Goal: Find specific page/section: Find specific page/section

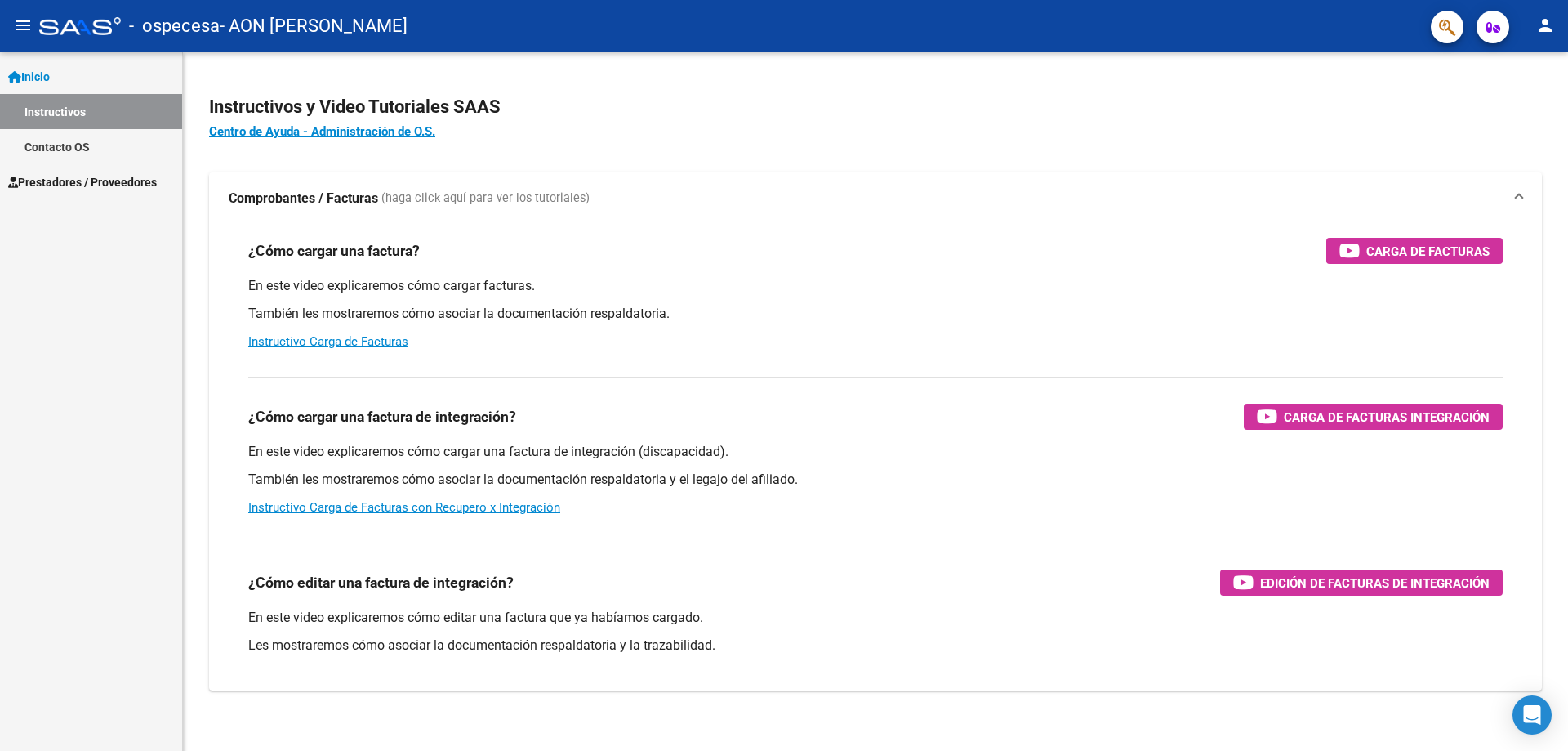
click at [81, 180] on span "Prestadores / Proveedores" at bounding box center [82, 182] width 149 height 18
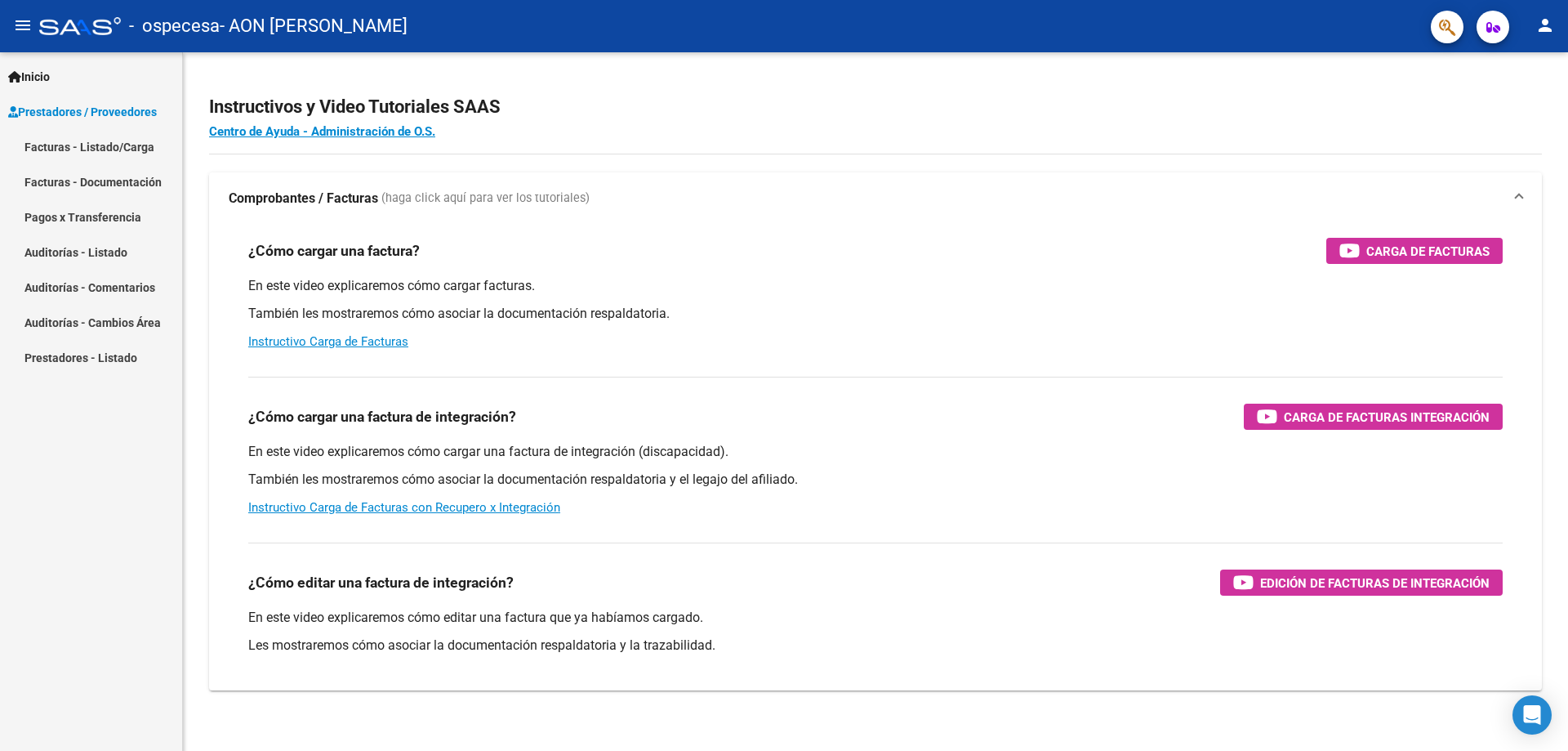
click at [95, 220] on link "Pagos x Transferencia" at bounding box center [91, 217] width 182 height 36
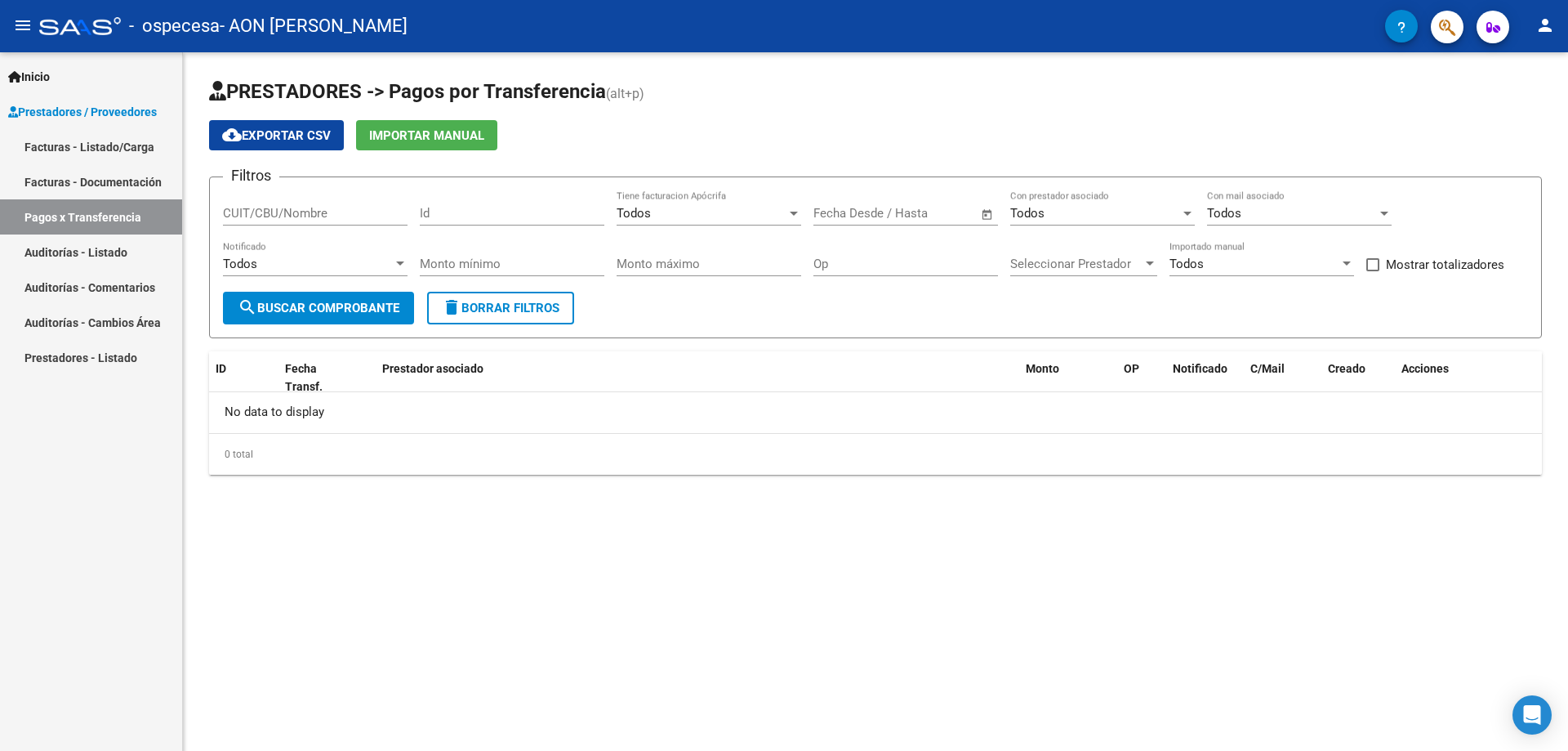
click at [368, 265] on div "Todos" at bounding box center [308, 263] width 170 height 15
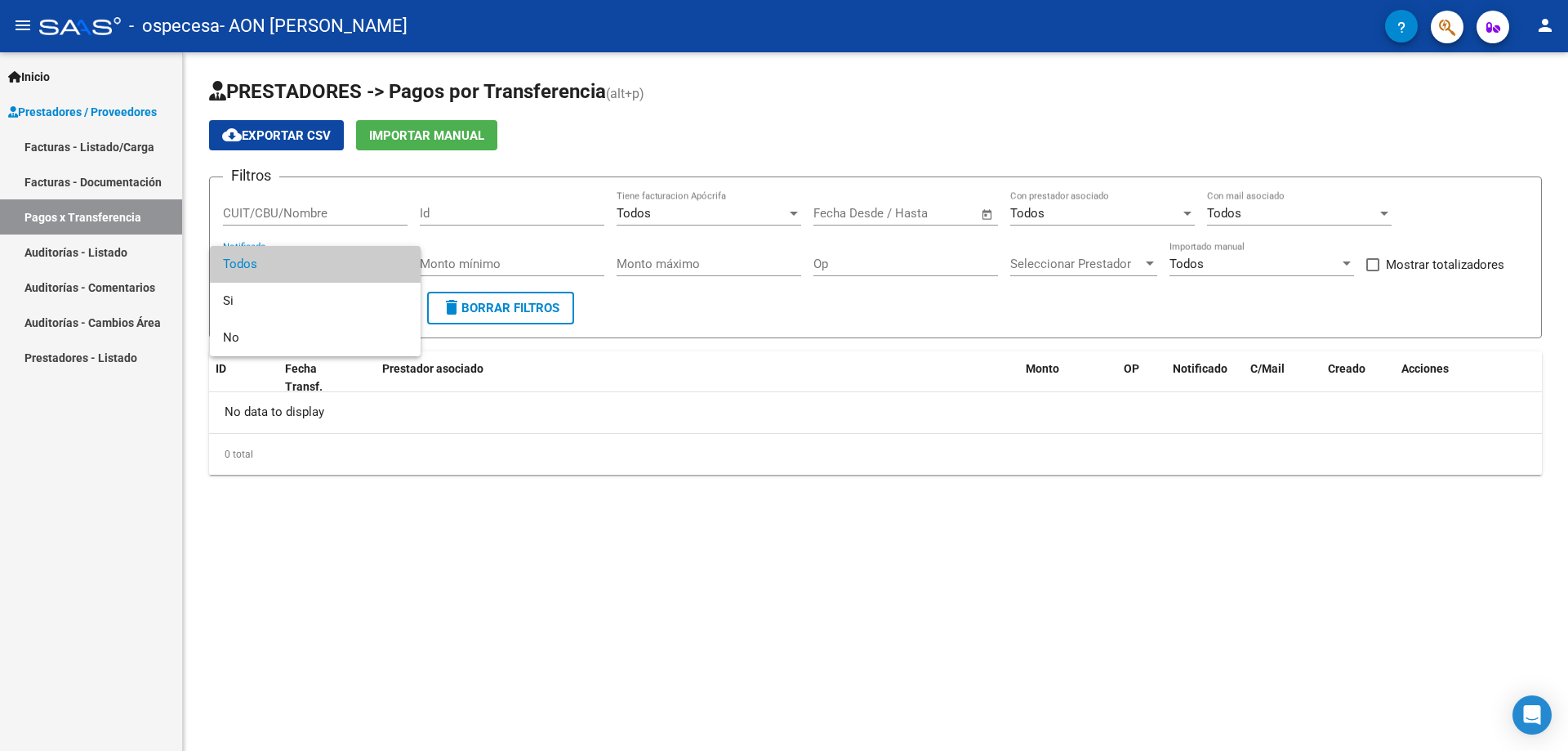
click at [714, 516] on div at bounding box center [784, 375] width 1568 height 751
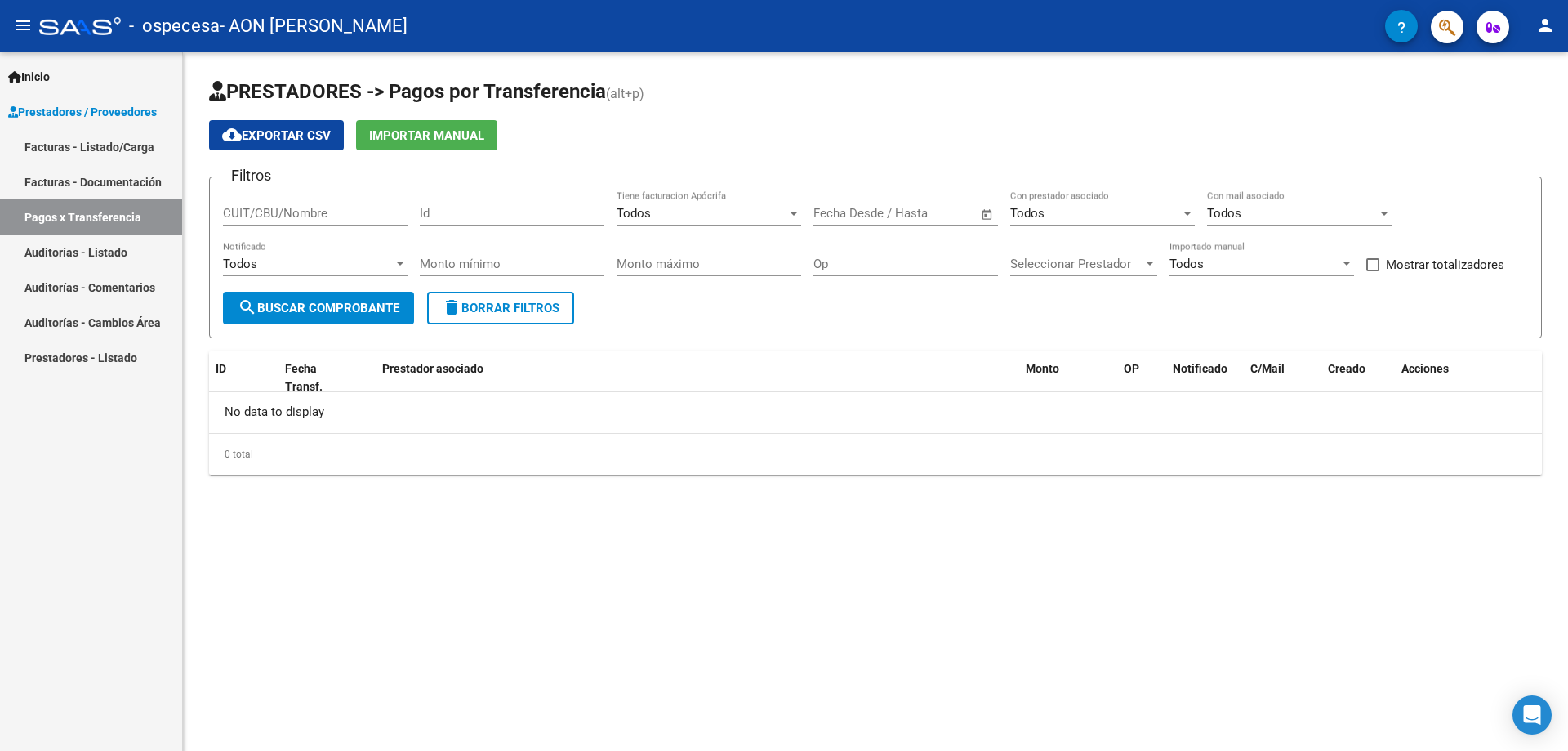
click at [1148, 209] on div "Todos" at bounding box center [1095, 213] width 170 height 15
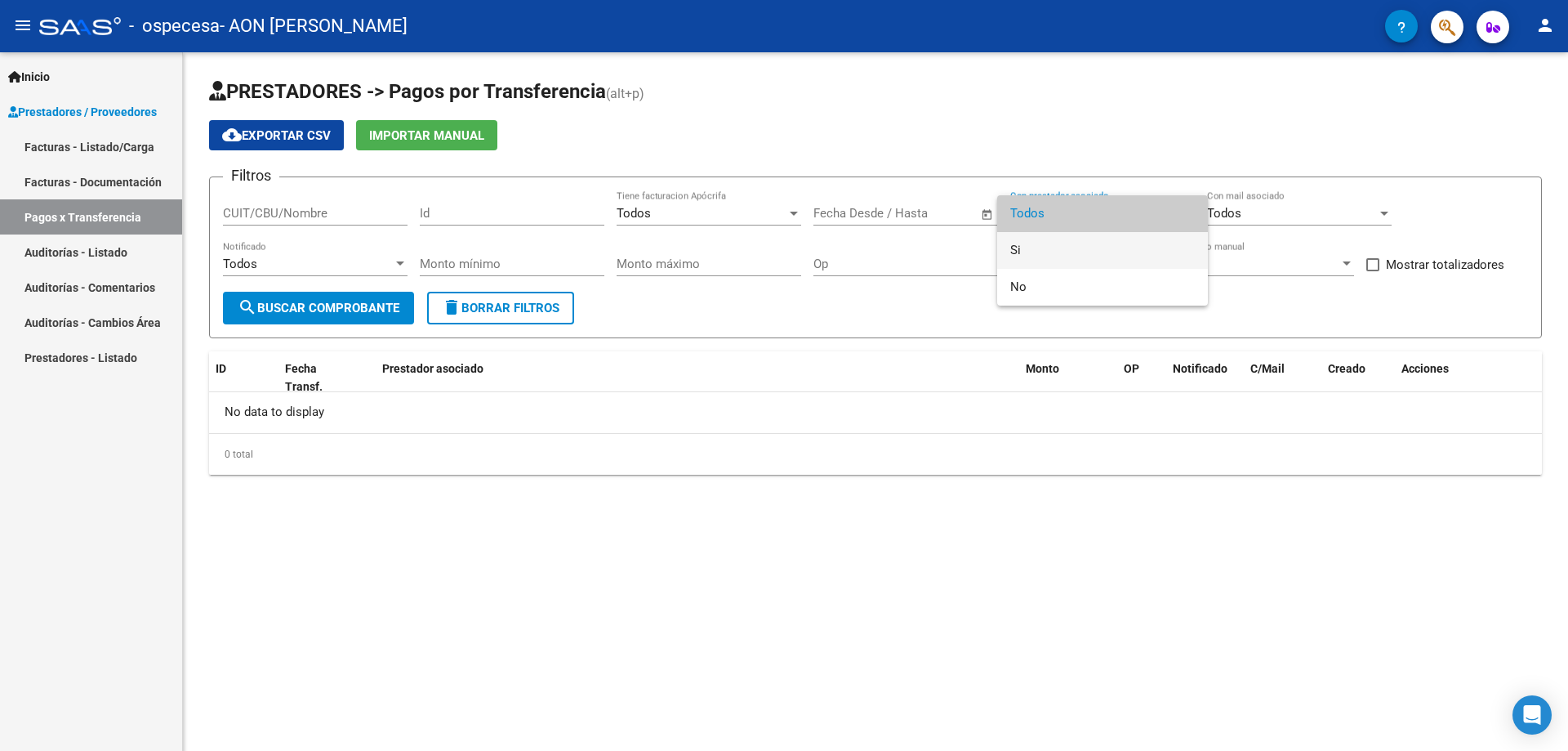
click at [1026, 243] on span "Si" at bounding box center [1102, 250] width 184 height 36
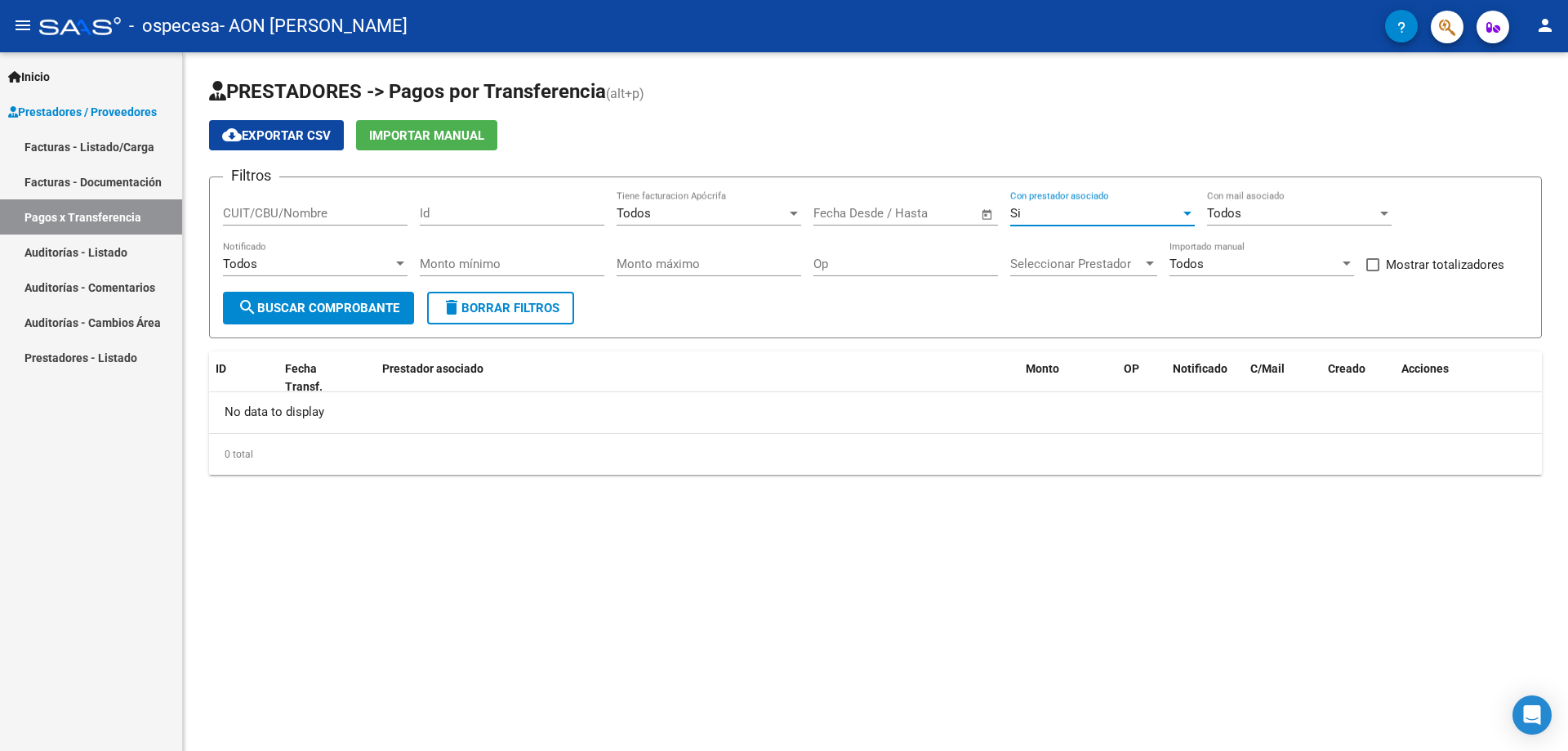
click at [319, 315] on button "search Buscar Comprobante" at bounding box center [319, 308] width 191 height 33
click at [118, 173] on link "Facturas - Documentación" at bounding box center [91, 182] width 182 height 36
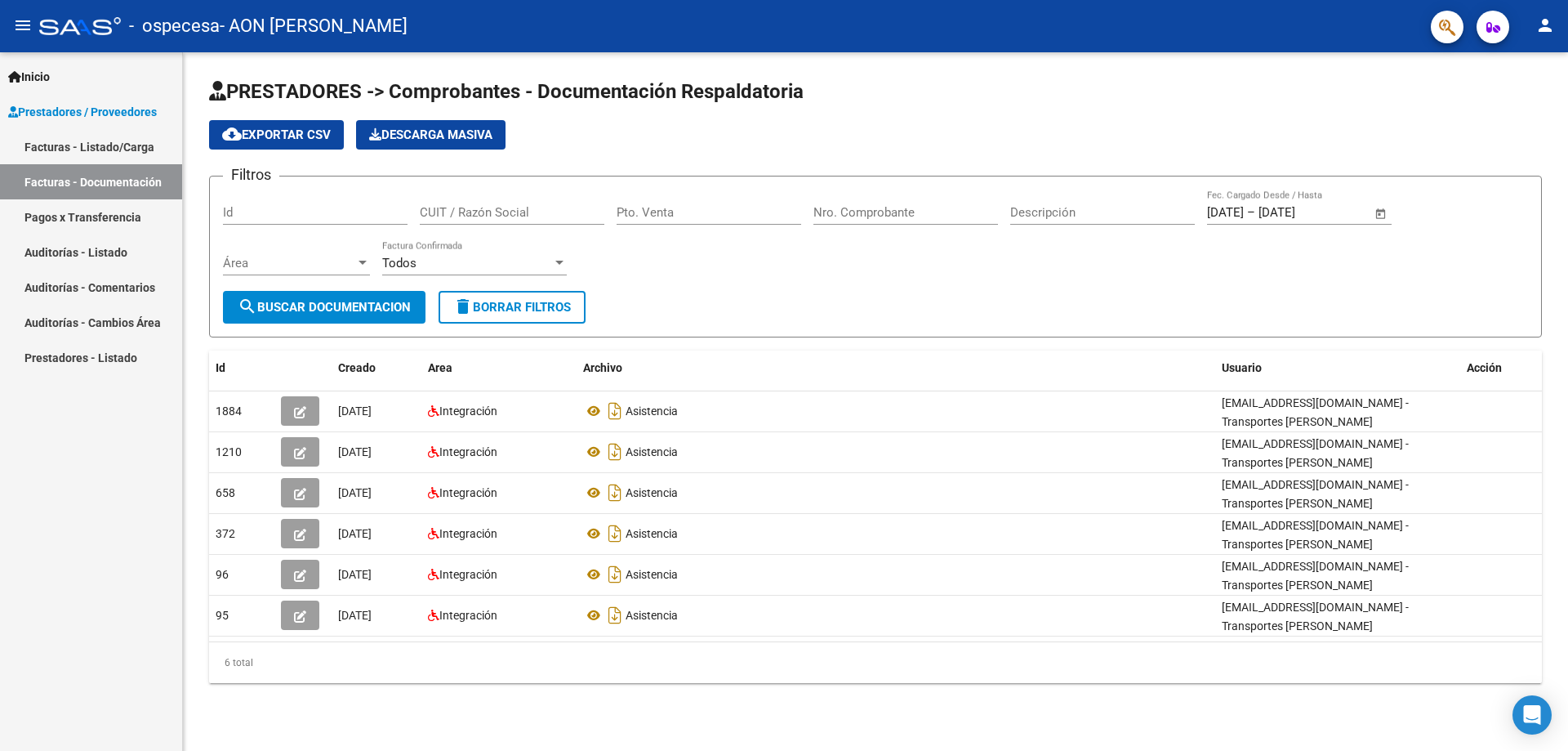
click at [107, 142] on link "Facturas - Listado/Carga" at bounding box center [91, 146] width 182 height 36
